Goal: Information Seeking & Learning: Find specific fact

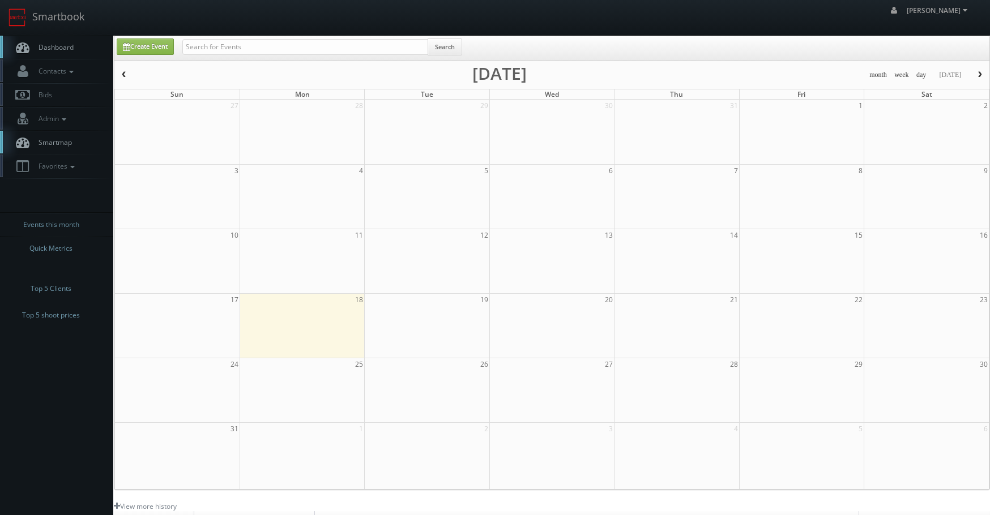
click at [271, 51] on input "text" at bounding box center [305, 47] width 246 height 16
type input "charter"
click at [325, 39] on input "text" at bounding box center [305, 47] width 246 height 16
type input "southern veterinary"
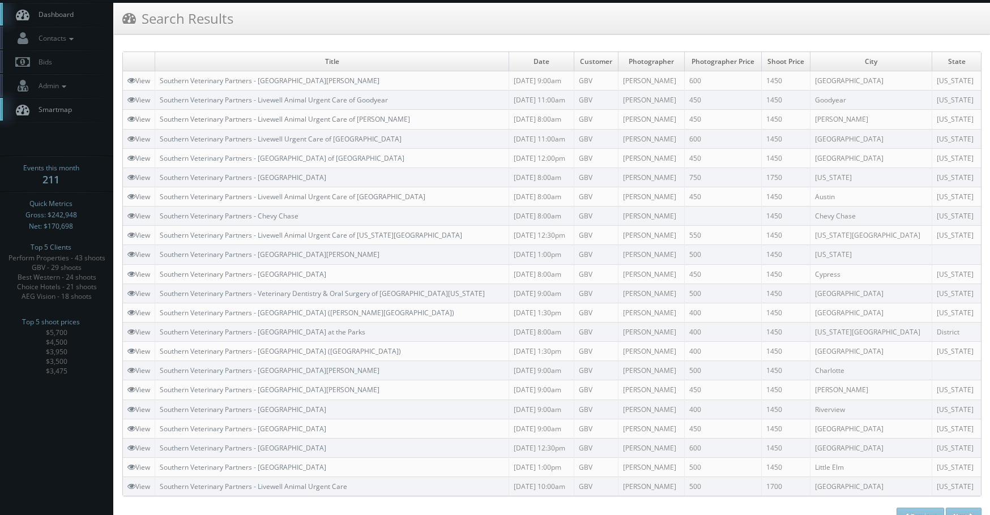
scroll to position [51, 0]
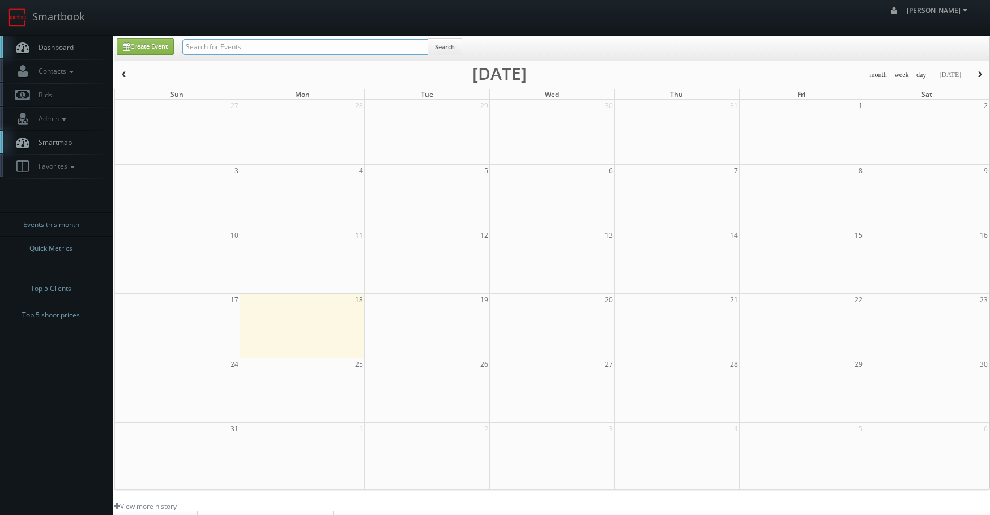
click at [268, 49] on input "text" at bounding box center [305, 47] width 246 height 16
type input "southern veterinary"
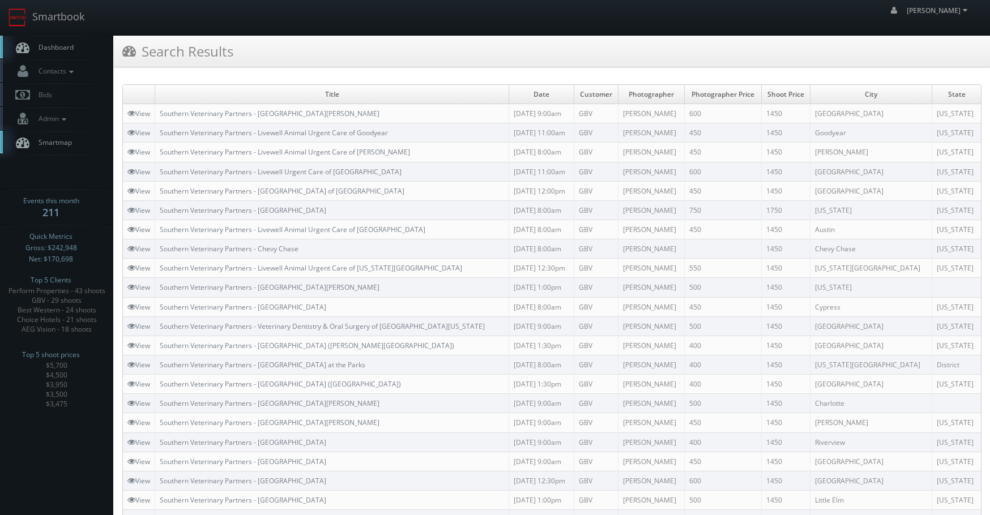
click at [859, 157] on td "Herriman" at bounding box center [871, 152] width 122 height 19
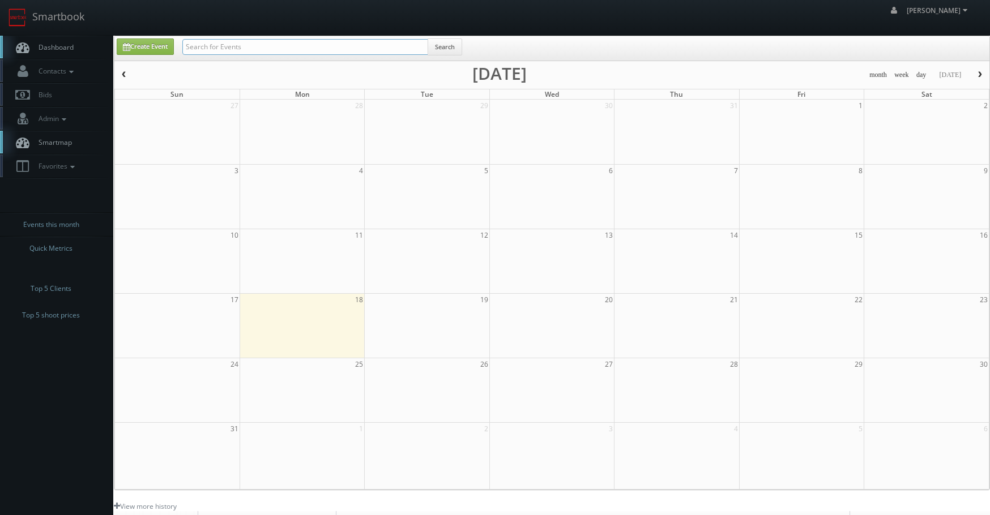
click at [228, 41] on input "text" at bounding box center [305, 47] width 246 height 16
type input "kalyan"
